Goal: Task Accomplishment & Management: Use online tool/utility

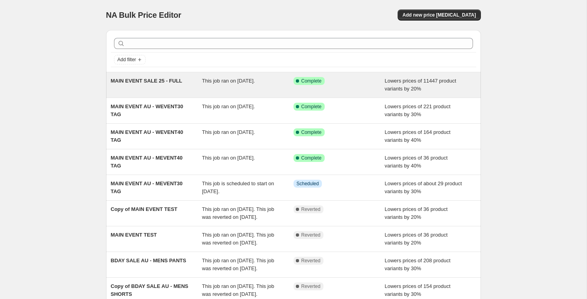
click at [153, 84] on span "MAIN EVENT SALE 25 - FULL" at bounding box center [146, 81] width 71 height 6
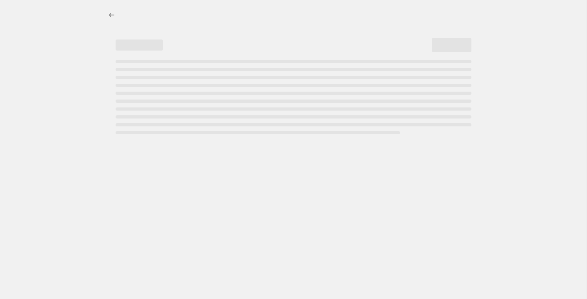
select select "percentage"
select select "product_status"
select select "tag"
select select "not_equal"
select select "tag"
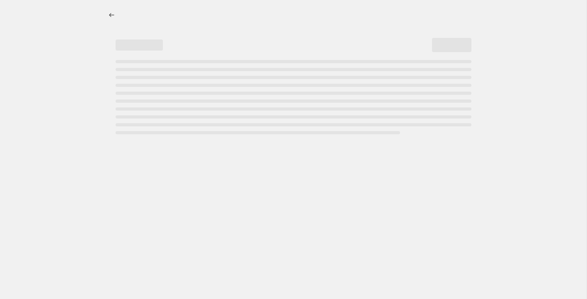
select select "not_equal"
select select "tag"
select select "not_equal"
select select "tag"
select select "not_equal"
